Goal: Task Accomplishment & Management: Manage account settings

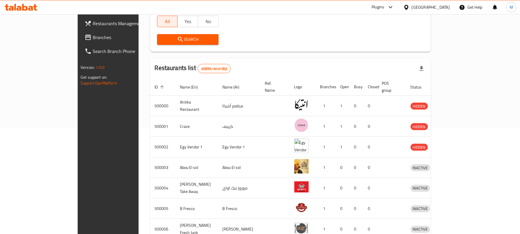
scroll to position [198, 0]
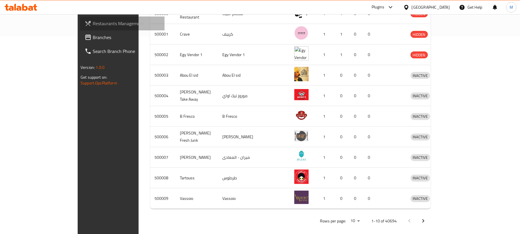
click at [93, 23] on span "Restaurants Management" at bounding box center [126, 23] width 67 height 7
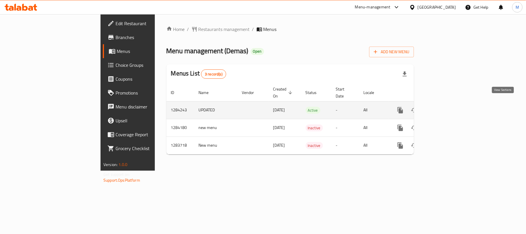
click at [445, 107] on icon "enhanced table" at bounding box center [441, 110] width 7 height 7
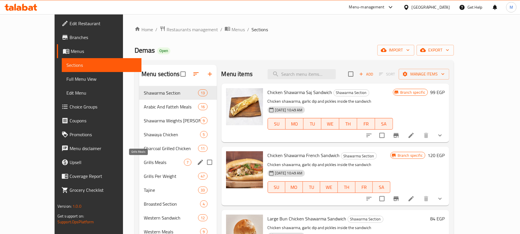
click at [144, 165] on span "Grills Meals" at bounding box center [164, 162] width 40 height 7
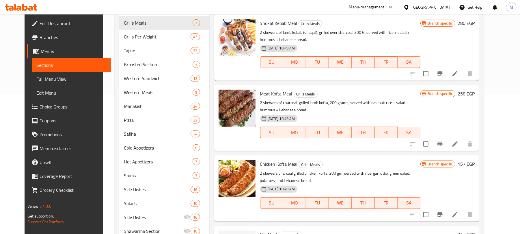
scroll to position [135, 0]
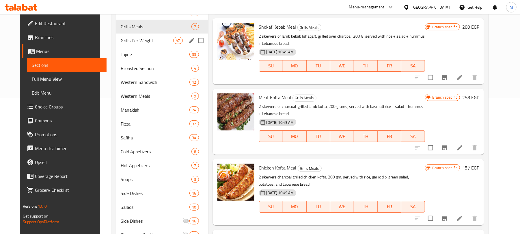
click at [130, 45] on div "Grills Per Weight 47" at bounding box center [162, 40] width 92 height 14
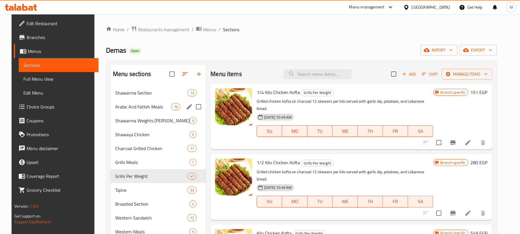
click at [147, 112] on div "Arabic And Fatteh Meals 16" at bounding box center [158, 107] width 95 height 14
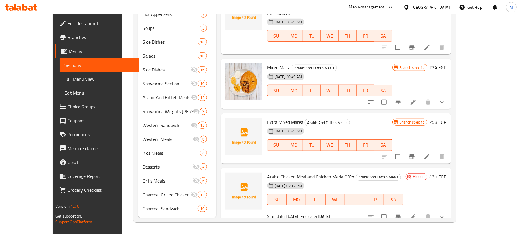
scroll to position [556, 0]
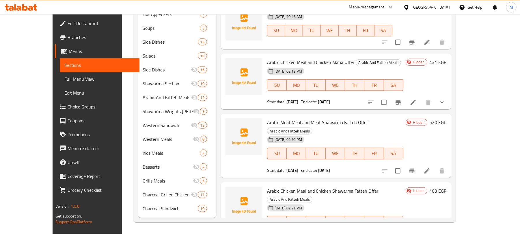
click at [64, 77] on span "Full Menu View" at bounding box center [99, 78] width 70 height 7
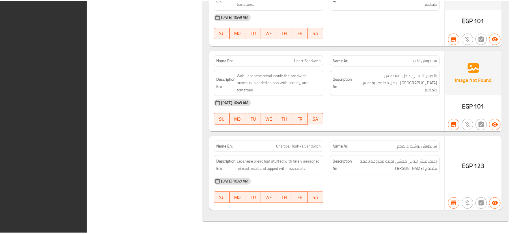
scroll to position [34847, 0]
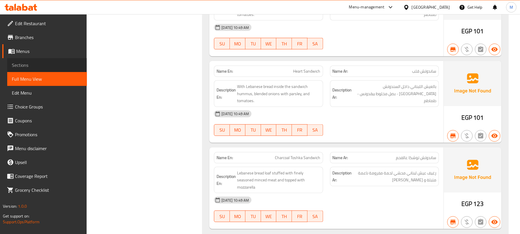
click at [46, 65] on span "Sections" at bounding box center [47, 65] width 70 height 7
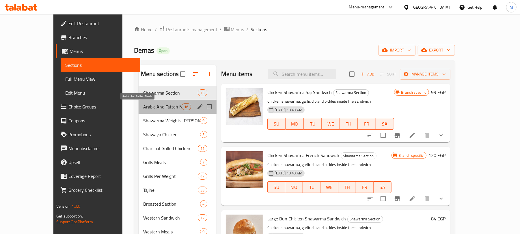
click at [156, 108] on span "Arabic And Fatteh Meals" at bounding box center [162, 106] width 39 height 7
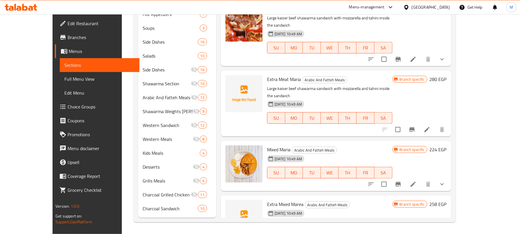
scroll to position [556, 0]
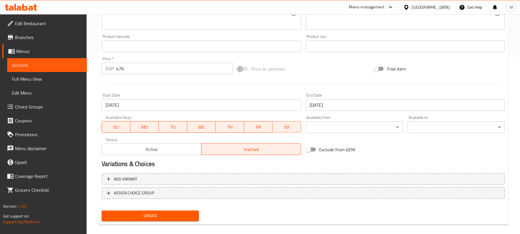
scroll to position [177, 0]
click at [194, 148] on span "Active" at bounding box center [151, 148] width 95 height 8
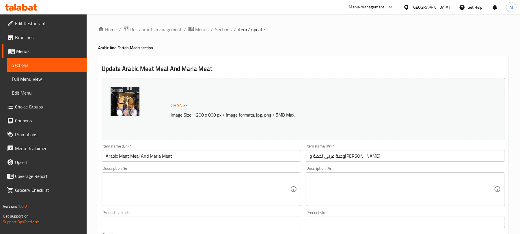
scroll to position [183, 0]
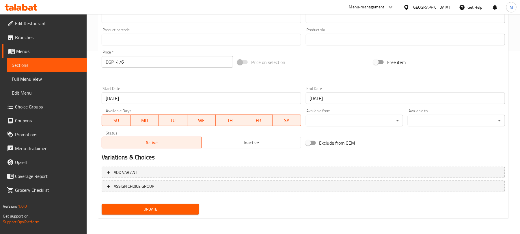
click at [115, 212] on span "Update" at bounding box center [150, 208] width 88 height 7
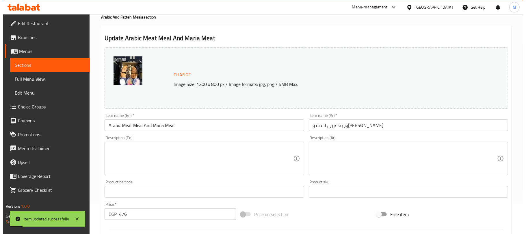
scroll to position [0, 0]
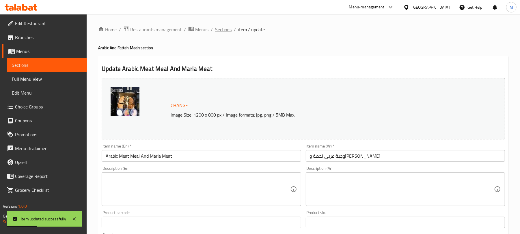
click at [230, 27] on span "Sections" at bounding box center [223, 29] width 16 height 7
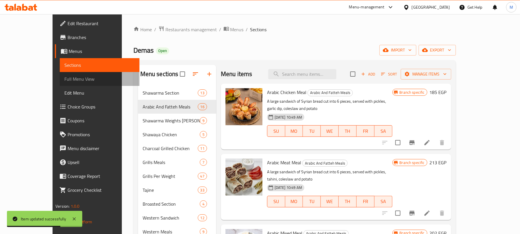
click at [64, 80] on span "Full Menu View" at bounding box center [99, 78] width 70 height 7
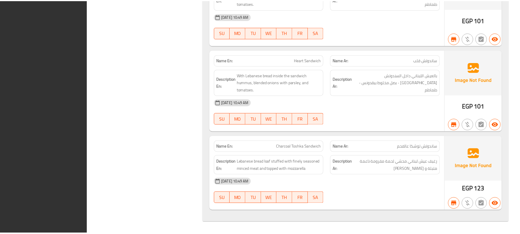
scroll to position [34847, 0]
